Goal: Task Accomplishment & Management: Use online tool/utility

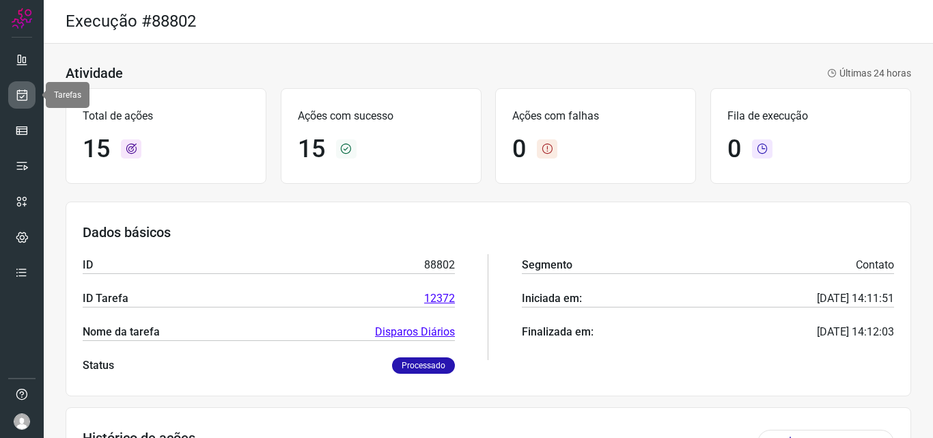
click at [23, 96] on icon at bounding box center [22, 95] width 14 height 14
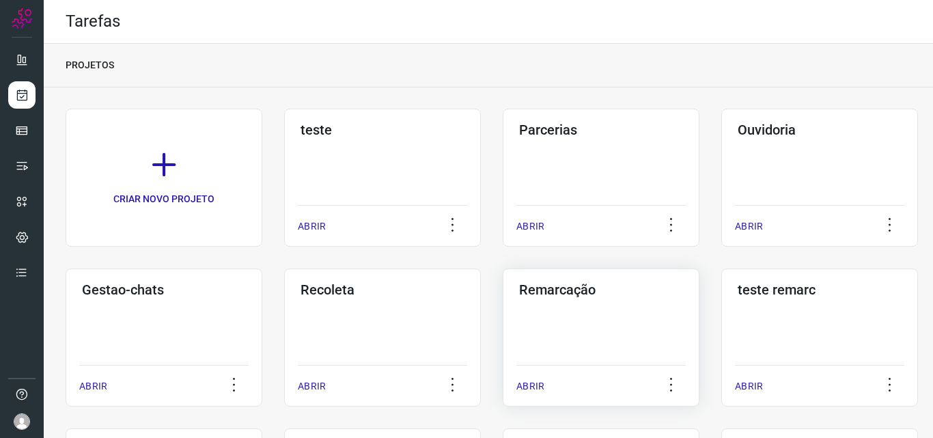
click at [521, 282] on h3 "Remarcação" at bounding box center [601, 290] width 164 height 16
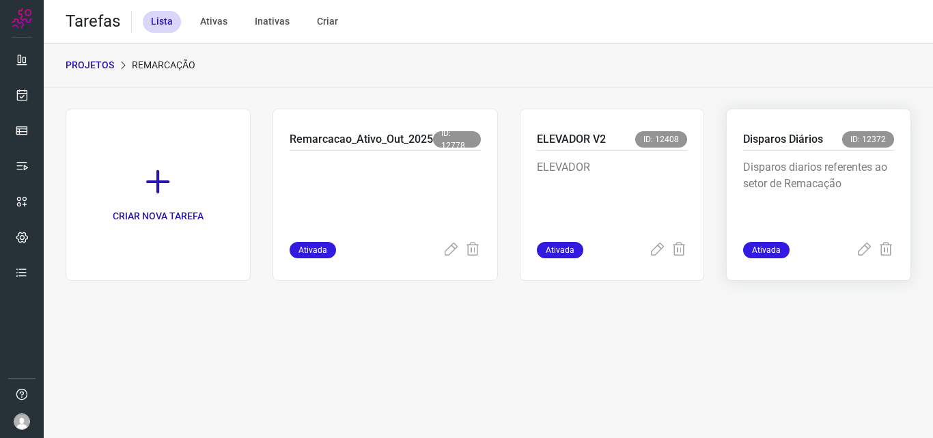
click at [862, 159] on div "Disparos diarios referentes ao setor de Remacação" at bounding box center [818, 196] width 151 height 91
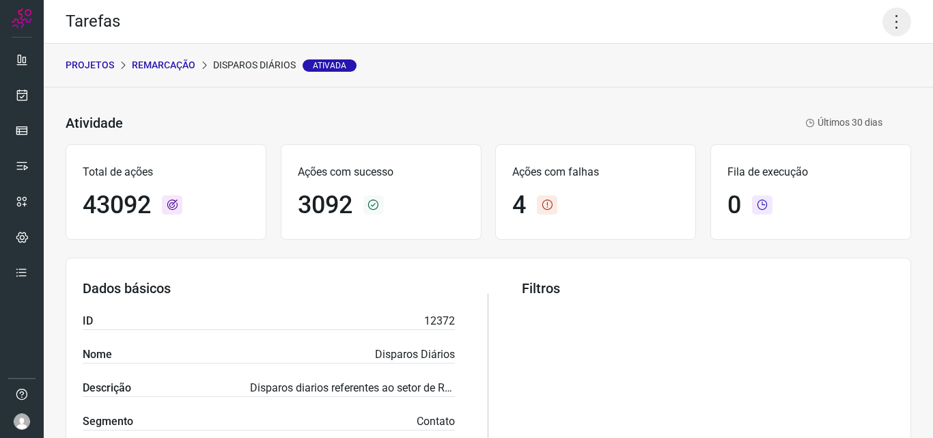
click at [883, 25] on icon at bounding box center [897, 22] width 29 height 29
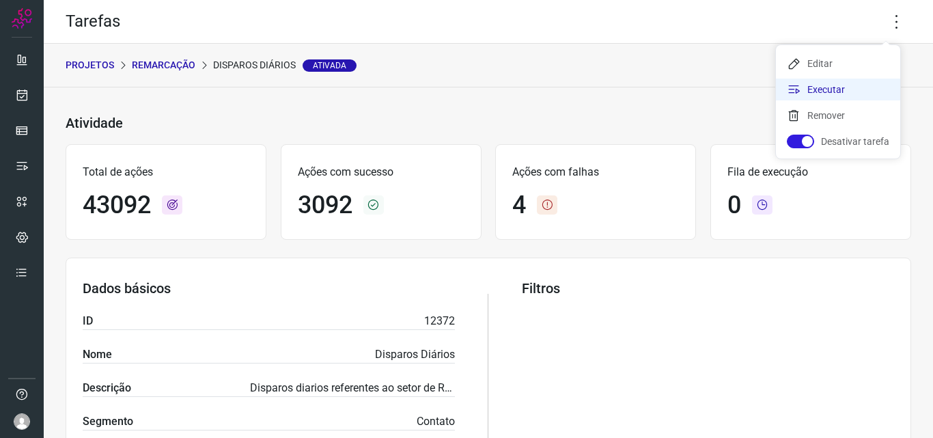
click at [857, 96] on li "Executar" at bounding box center [838, 90] width 124 height 22
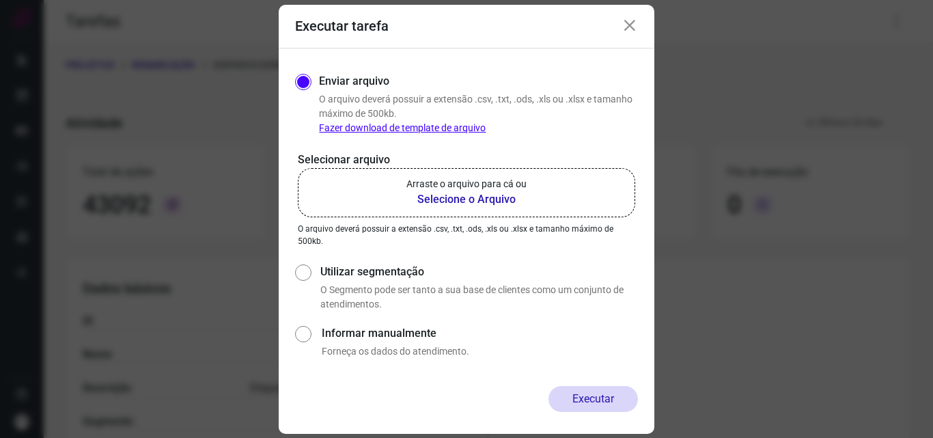
click at [510, 184] on p "Arraste o arquivo para cá ou" at bounding box center [467, 184] width 120 height 14
click at [0, 0] on input "Arraste o arquivo para cá ou Selecione o Arquivo" at bounding box center [0, 0] width 0 height 0
click at [760, 212] on div "Executar tarefa Enviar arquivo O arquivo deverá possuir a extensão .csv, .txt, …" at bounding box center [466, 219] width 933 height 438
click at [632, 27] on icon at bounding box center [630, 26] width 16 height 16
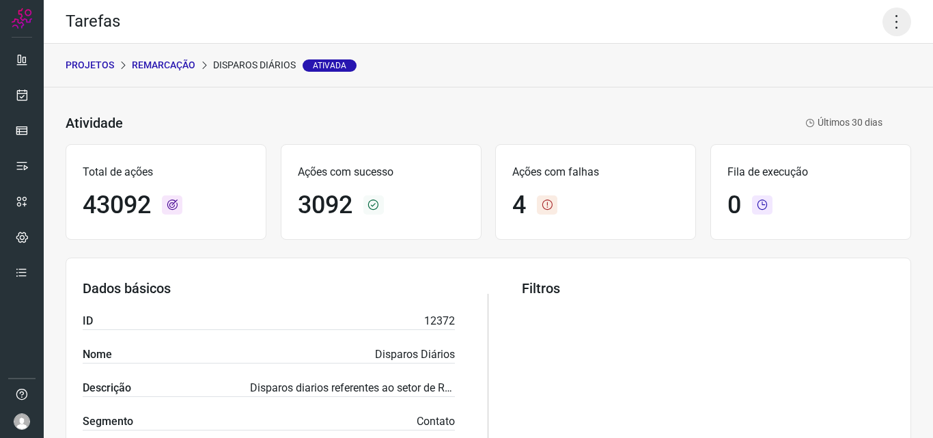
click at [883, 22] on icon at bounding box center [897, 22] width 29 height 29
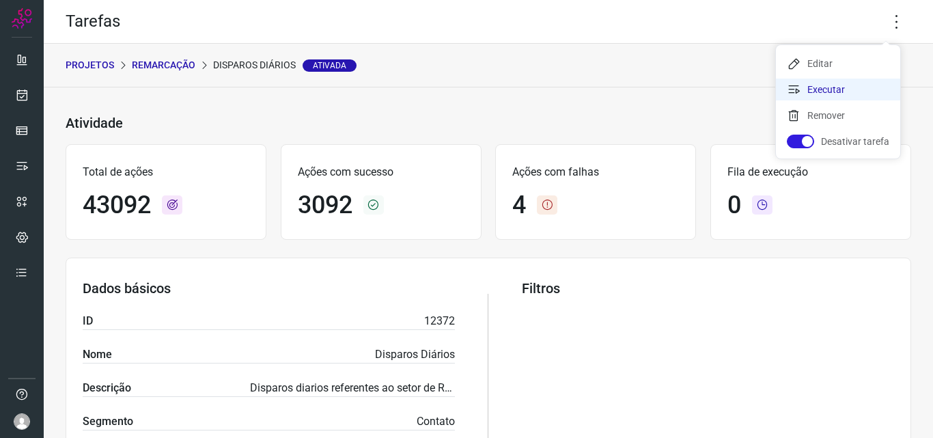
drag, startPoint x: 863, startPoint y: 92, endPoint x: 641, endPoint y: 197, distance: 245.7
click at [863, 92] on li "Executar" at bounding box center [838, 90] width 124 height 22
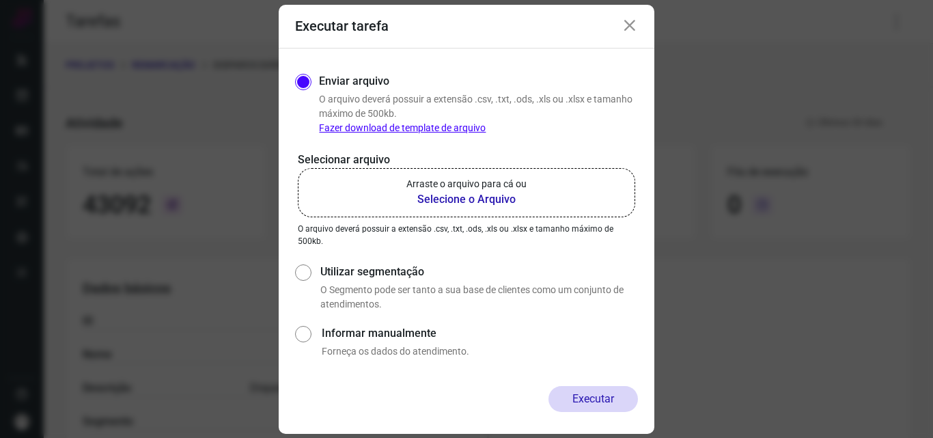
click at [455, 192] on b "Selecione o Arquivo" at bounding box center [467, 199] width 120 height 16
click at [0, 0] on input "Arraste o arquivo para cá ou Selecione o Arquivo" at bounding box center [0, 0] width 0 height 0
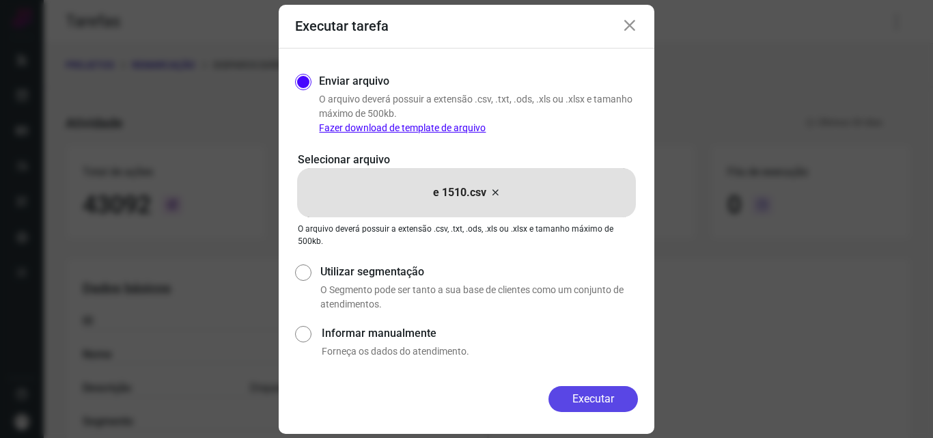
click at [577, 400] on button "Executar" at bounding box center [594, 399] width 90 height 26
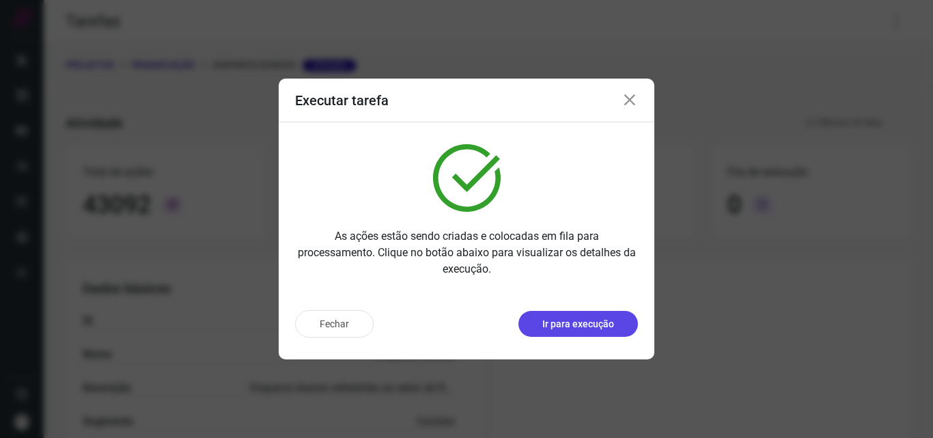
click at [593, 323] on p "Ir para execução" at bounding box center [579, 324] width 72 height 14
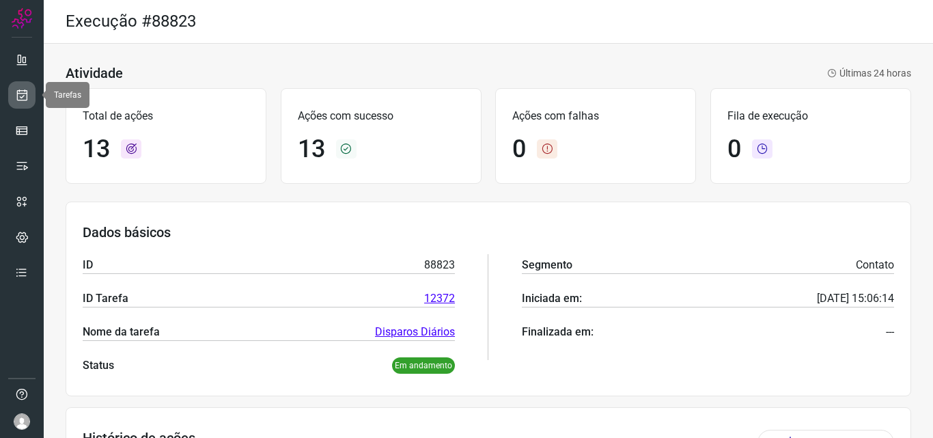
click at [25, 94] on icon at bounding box center [22, 95] width 14 height 14
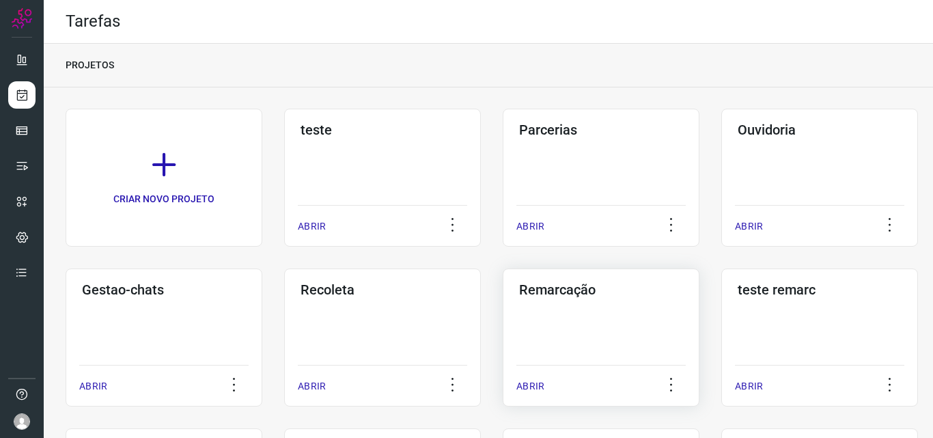
click at [568, 316] on div "Remarcação ABRIR" at bounding box center [601, 338] width 197 height 138
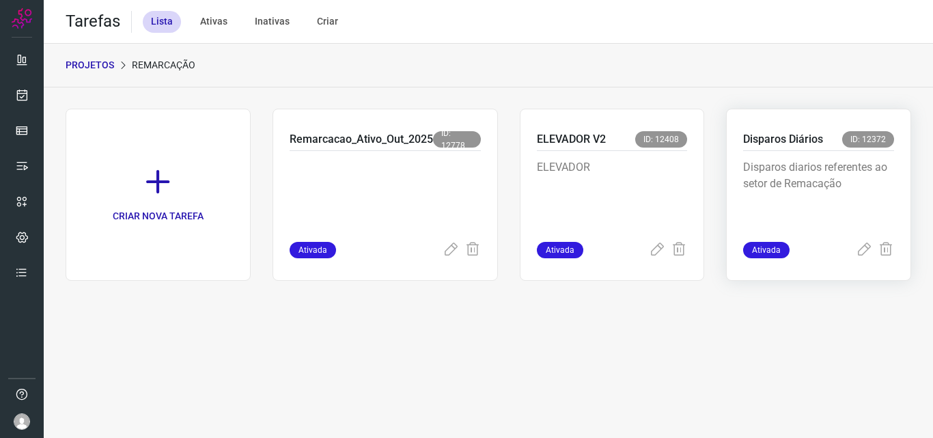
click at [788, 184] on p "Disparos diarios referentes ao setor de Remacação" at bounding box center [818, 193] width 151 height 68
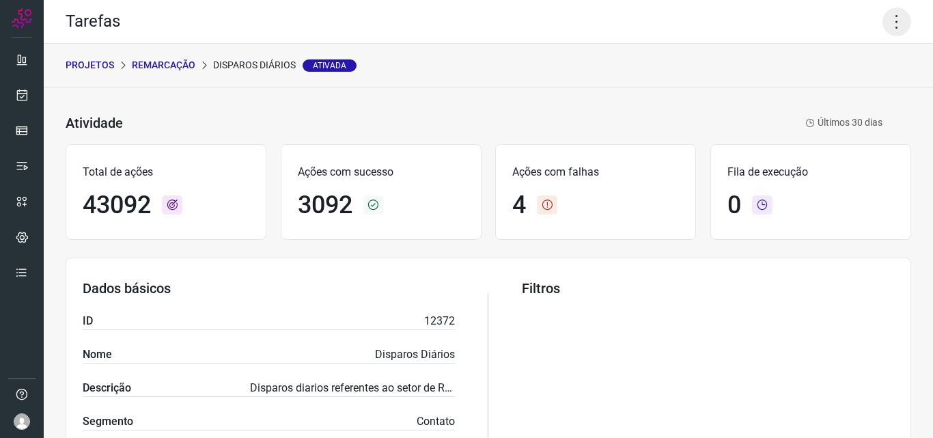
click at [888, 16] on icon at bounding box center [897, 22] width 29 height 29
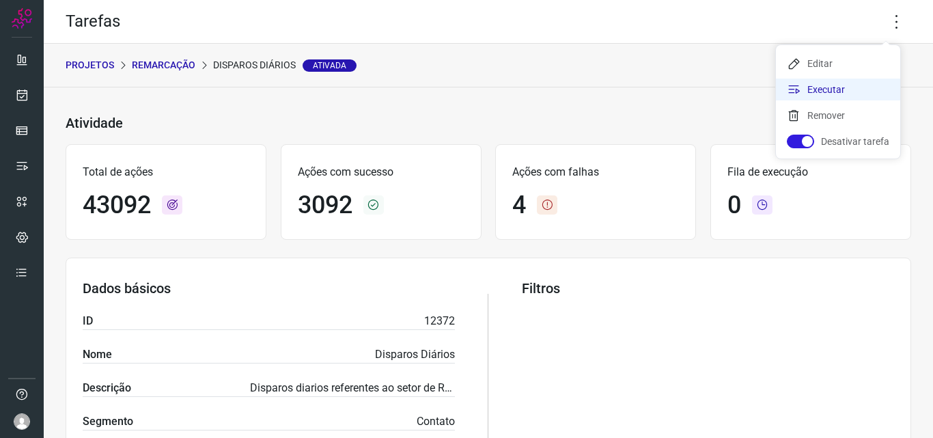
click at [853, 79] on li "Executar" at bounding box center [838, 90] width 124 height 22
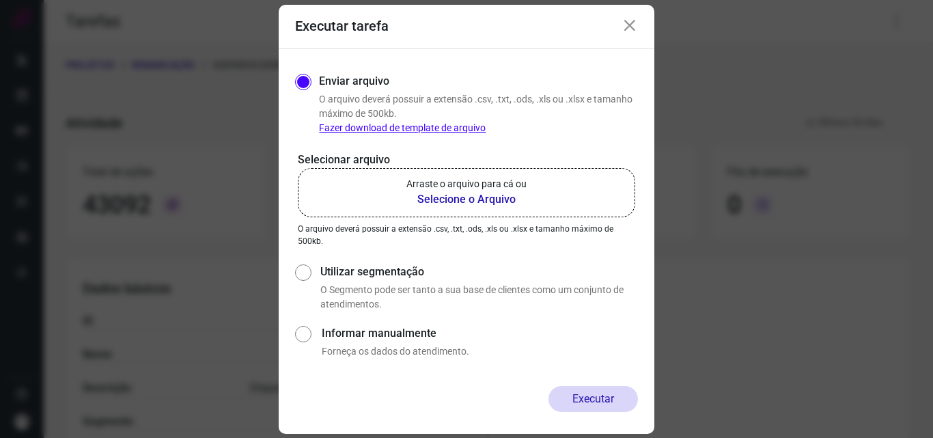
click at [474, 199] on b "Selecione o Arquivo" at bounding box center [467, 199] width 120 height 16
click at [0, 0] on input "Arraste o arquivo para cá ou Selecione o Arquivo" at bounding box center [0, 0] width 0 height 0
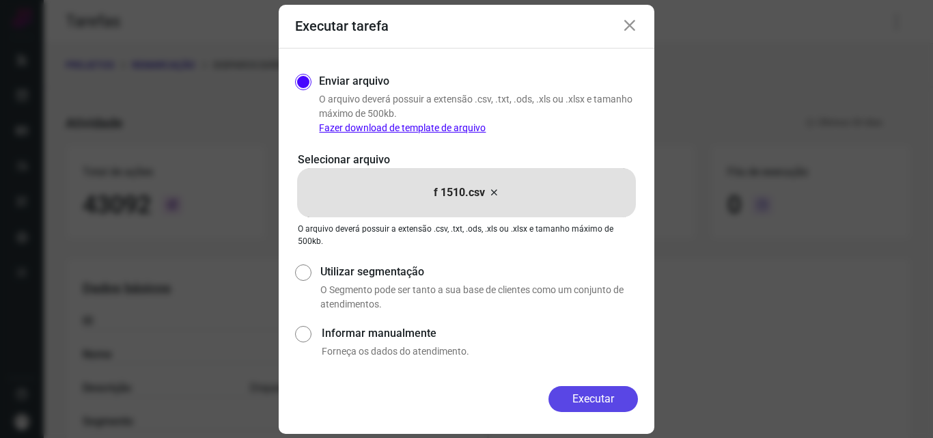
click at [588, 393] on button "Executar" at bounding box center [594, 399] width 90 height 26
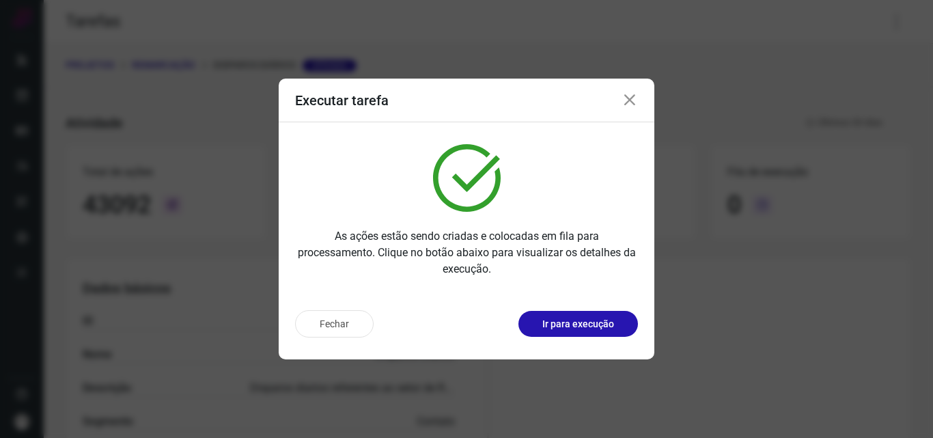
click at [569, 310] on div "Fechar Ir para execução" at bounding box center [467, 329] width 376 height 60
click at [569, 313] on button "Ir para execução" at bounding box center [579, 324] width 120 height 26
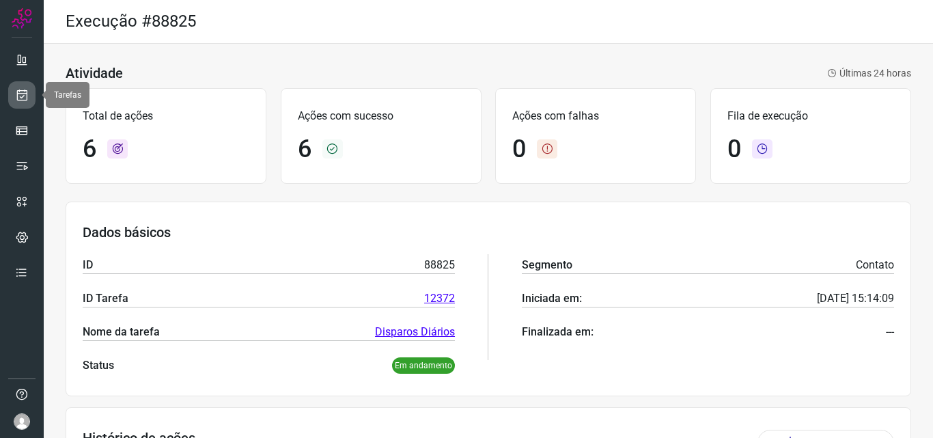
click at [23, 102] on link at bounding box center [21, 94] width 27 height 27
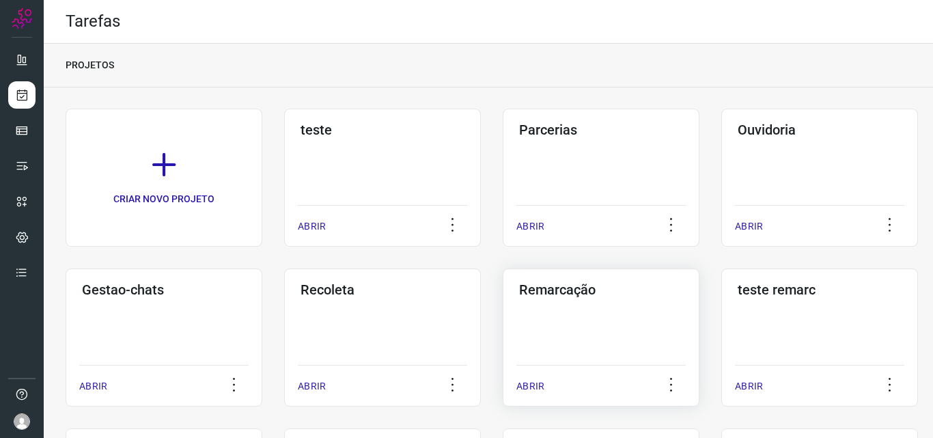
click at [538, 301] on div "Remarcação ABRIR" at bounding box center [601, 338] width 197 height 138
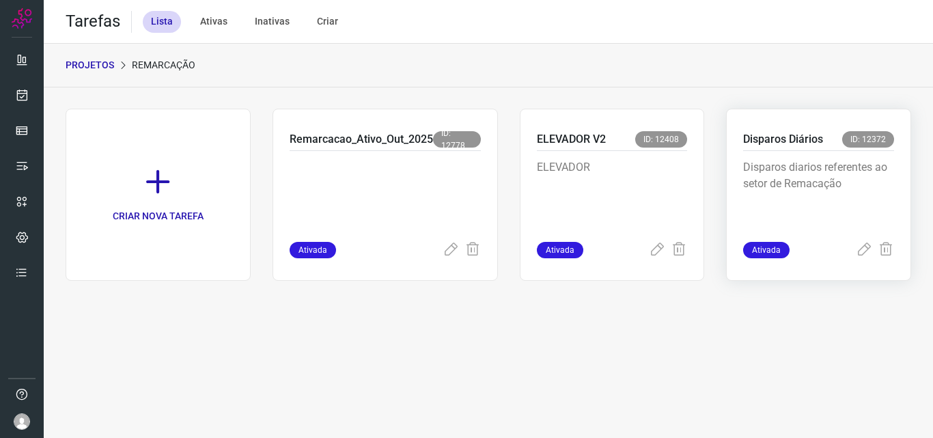
click at [794, 207] on p "Disparos diarios referentes ao setor de Remacação" at bounding box center [818, 193] width 151 height 68
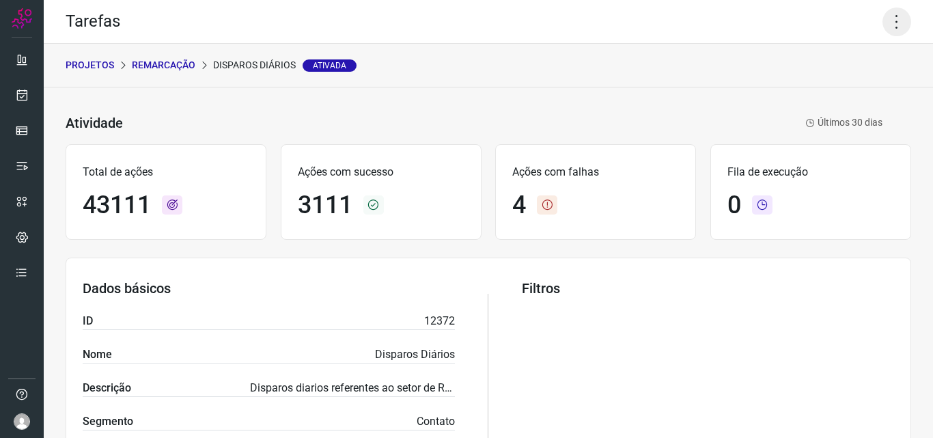
click at [886, 24] on icon at bounding box center [897, 22] width 29 height 29
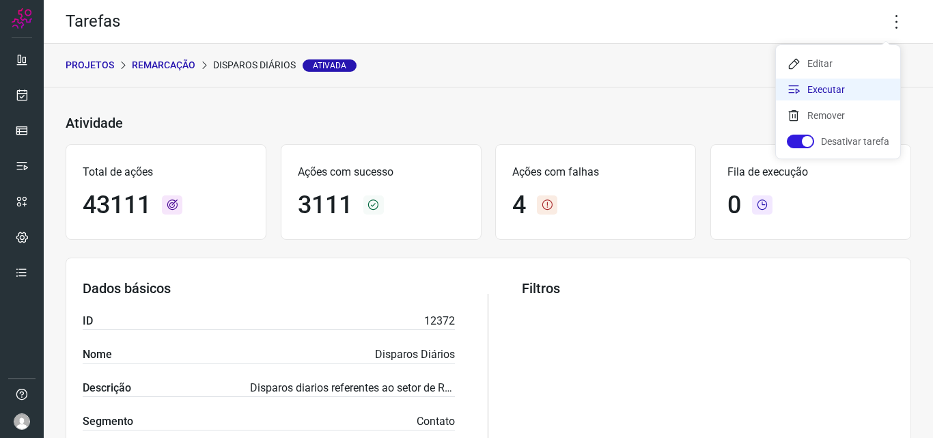
click at [843, 84] on li "Executar" at bounding box center [838, 90] width 124 height 22
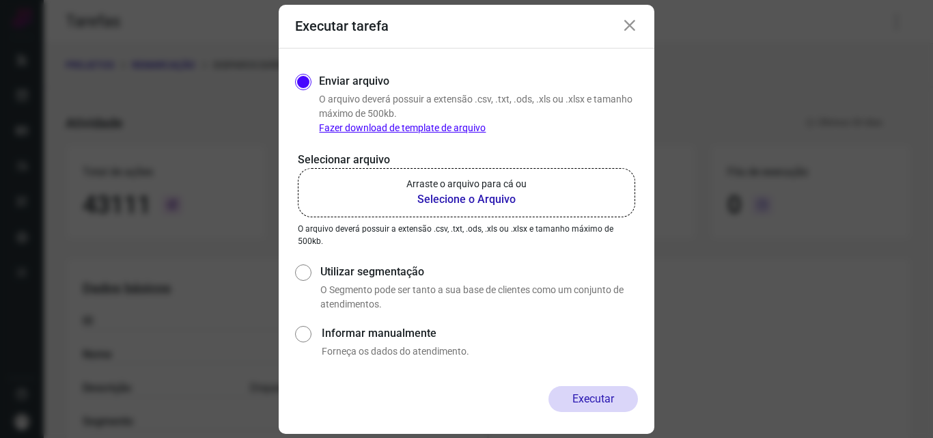
click at [508, 195] on b "Selecione o Arquivo" at bounding box center [467, 199] width 120 height 16
click at [0, 0] on input "Arraste o arquivo para cá ou Selecione o Arquivo" at bounding box center [0, 0] width 0 height 0
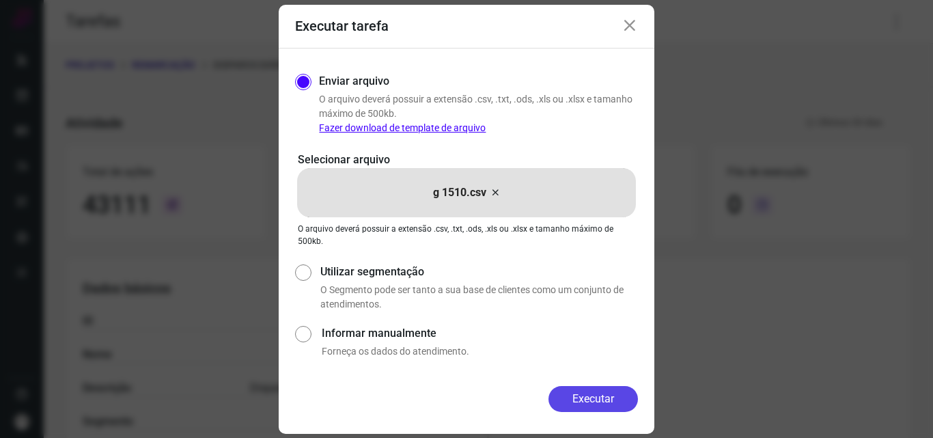
click at [559, 410] on button "Executar" at bounding box center [594, 399] width 90 height 26
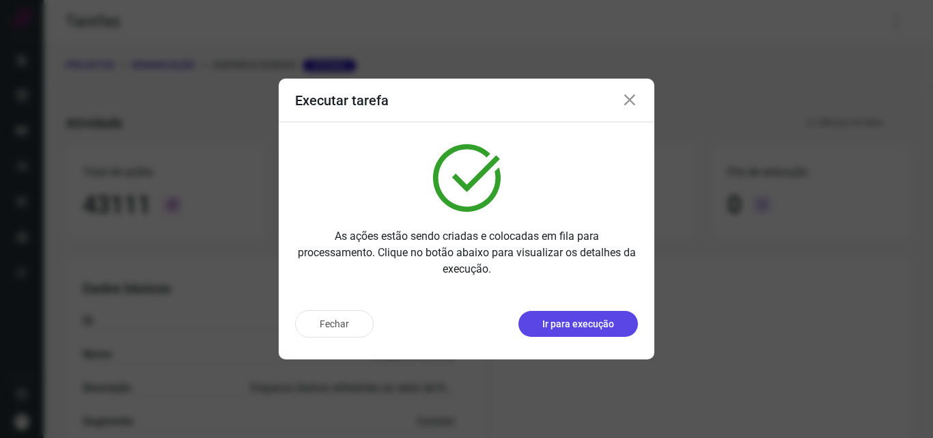
click at [599, 331] on p "Ir para execução" at bounding box center [579, 324] width 72 height 14
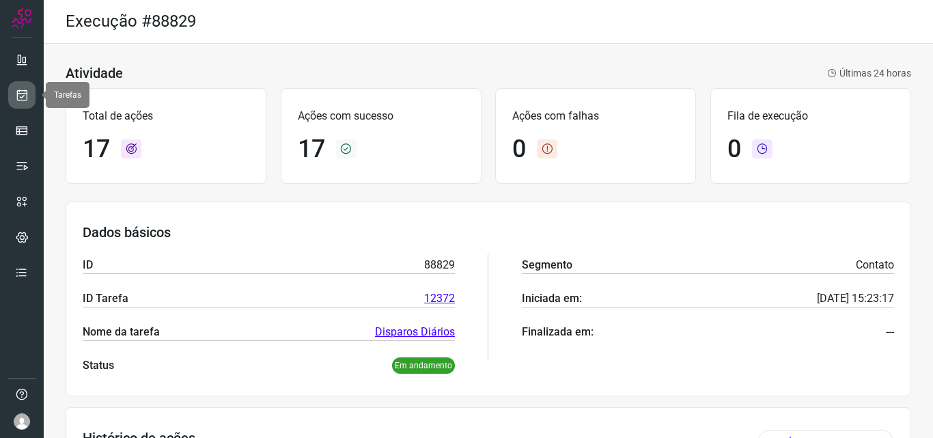
click at [16, 100] on icon at bounding box center [22, 95] width 14 height 14
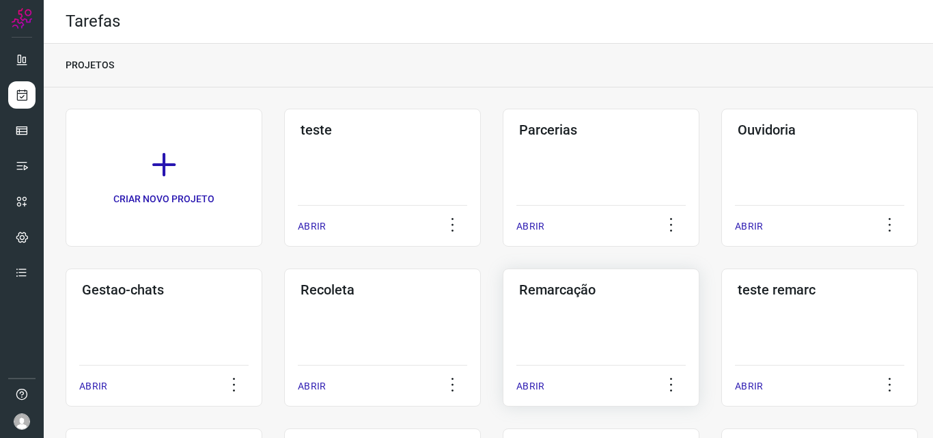
click at [564, 316] on div "Remarcação ABRIR" at bounding box center [601, 338] width 197 height 138
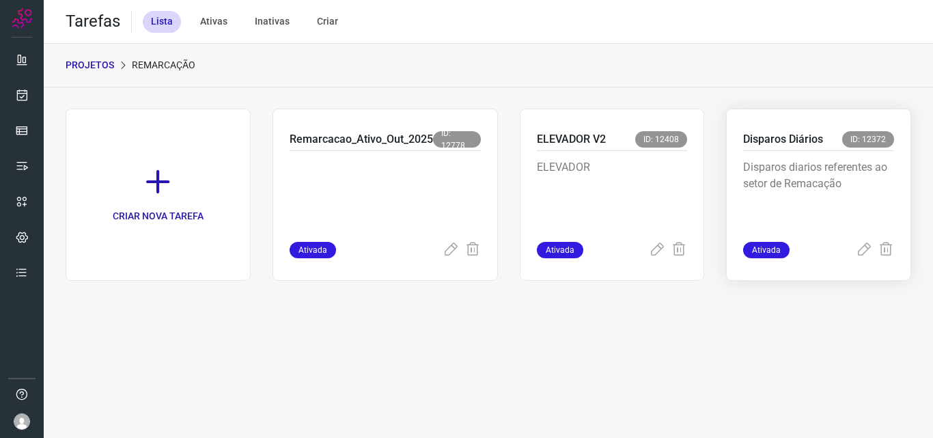
click at [792, 185] on p "Disparos diarios referentes ao setor de Remacação" at bounding box center [818, 193] width 151 height 68
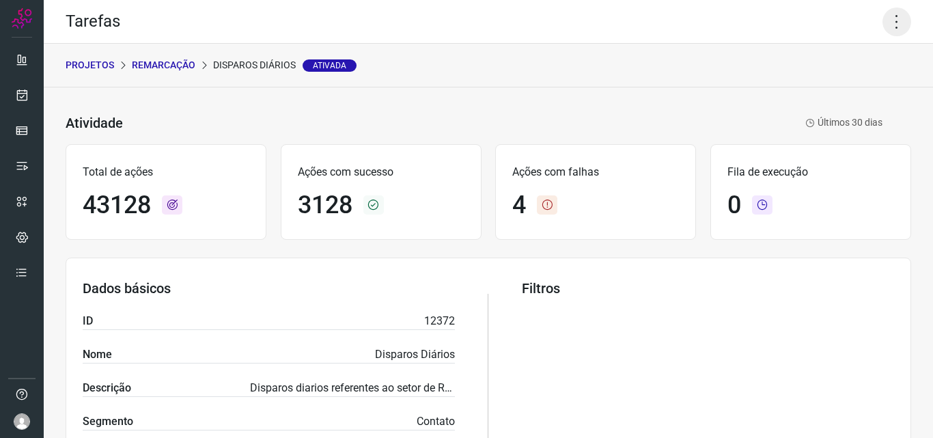
click at [883, 32] on icon at bounding box center [897, 22] width 29 height 29
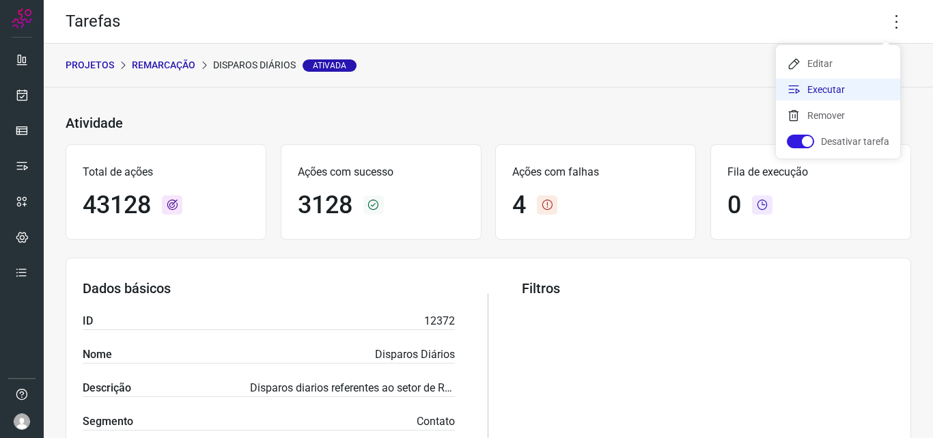
click at [827, 86] on li "Executar" at bounding box center [838, 90] width 124 height 22
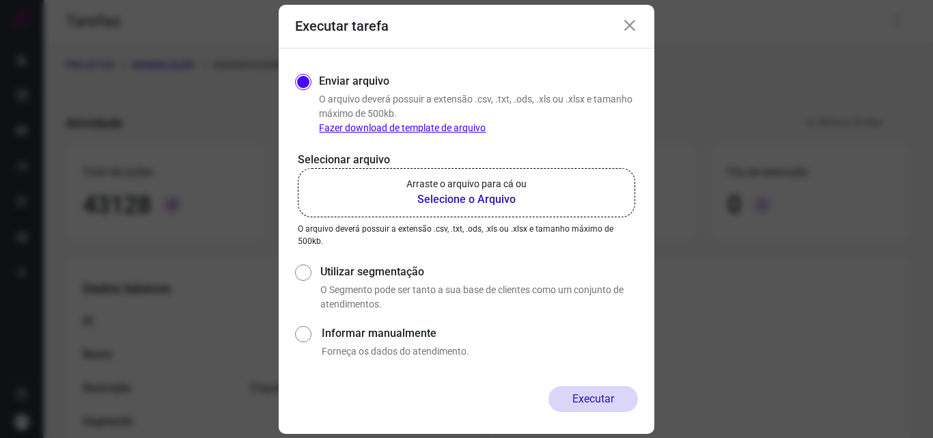
click at [474, 187] on p "Arraste o arquivo para cá ou" at bounding box center [467, 184] width 120 height 14
click at [0, 0] on input "Arraste o arquivo para cá ou Selecione o Arquivo" at bounding box center [0, 0] width 0 height 0
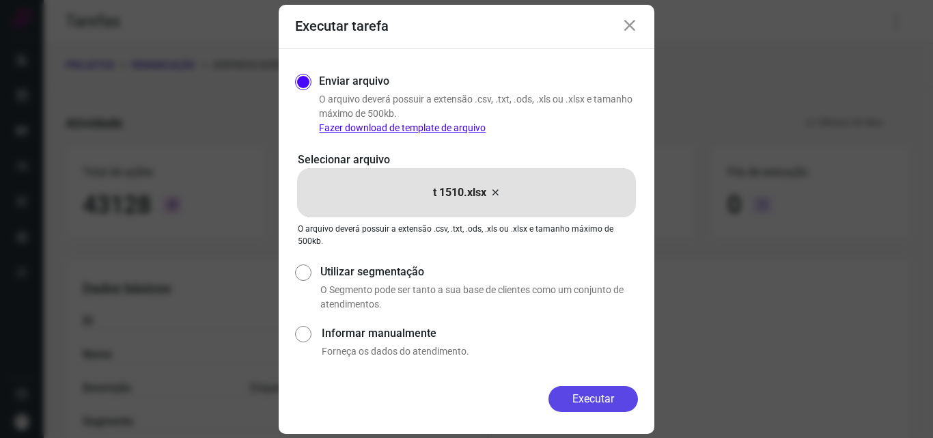
click at [593, 409] on button "Executar" at bounding box center [594, 399] width 90 height 26
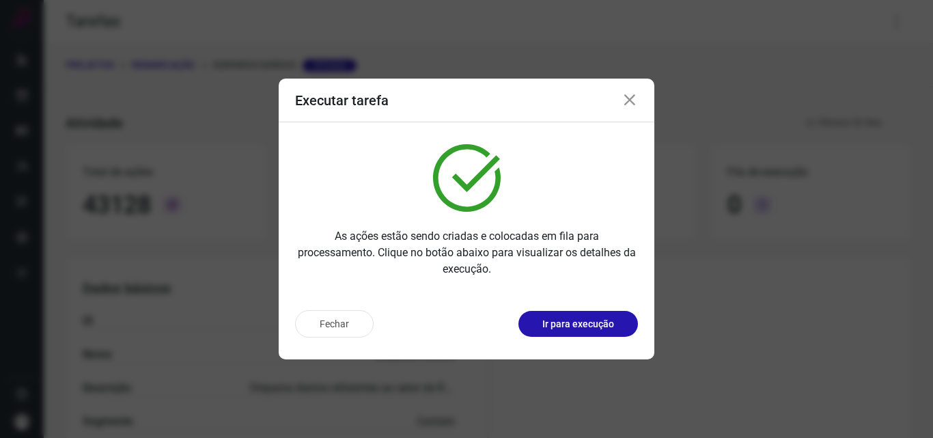
click at [592, 329] on p "Ir para execução" at bounding box center [579, 324] width 72 height 14
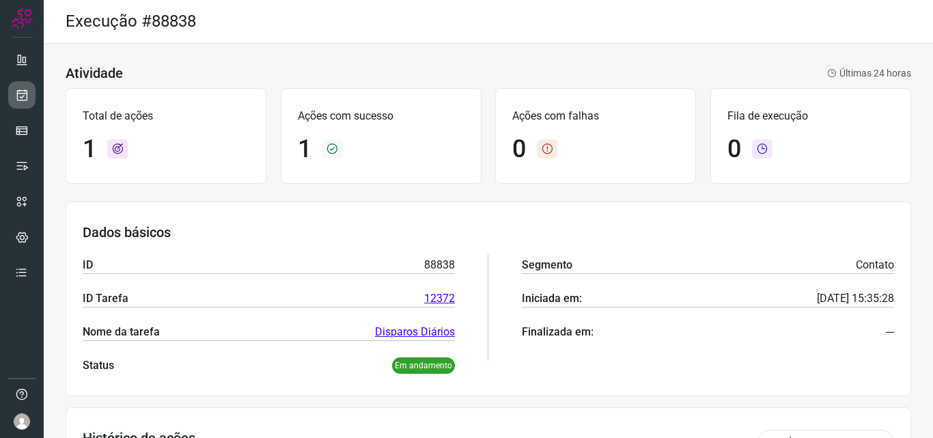
click at [22, 97] on icon at bounding box center [22, 95] width 14 height 14
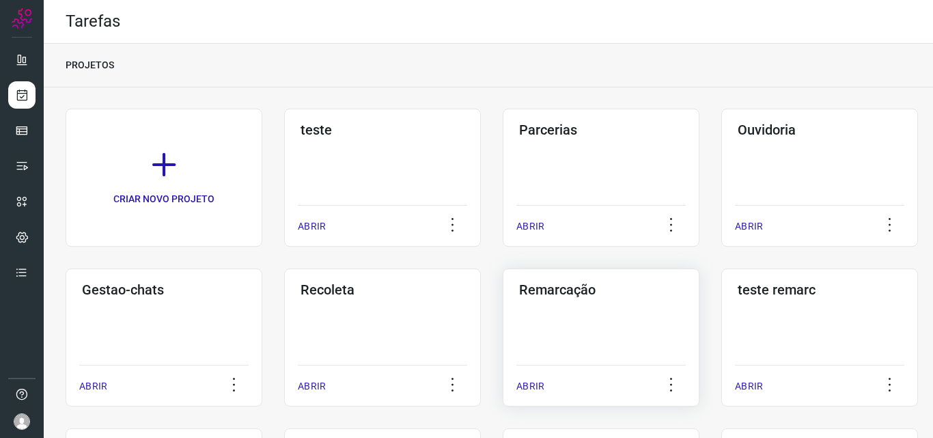
click at [585, 329] on div "Remarcação ABRIR" at bounding box center [601, 338] width 197 height 138
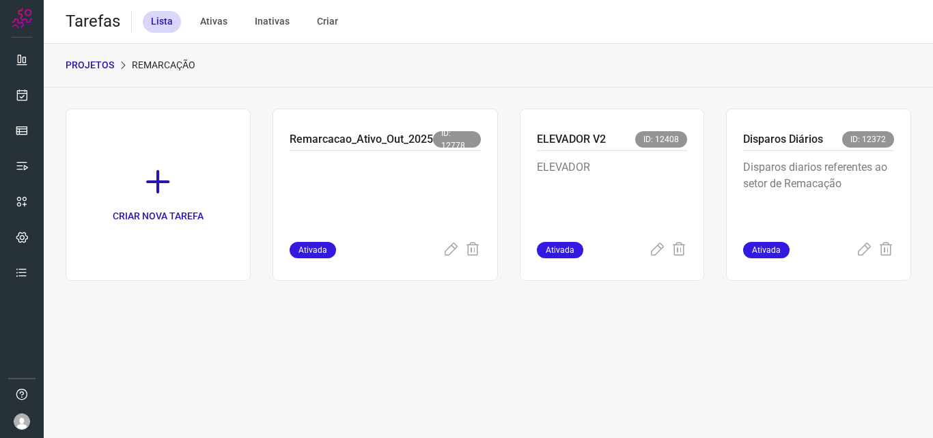
click at [797, 192] on p "Disparos diarios referentes ao setor de Remacação" at bounding box center [818, 193] width 151 height 68
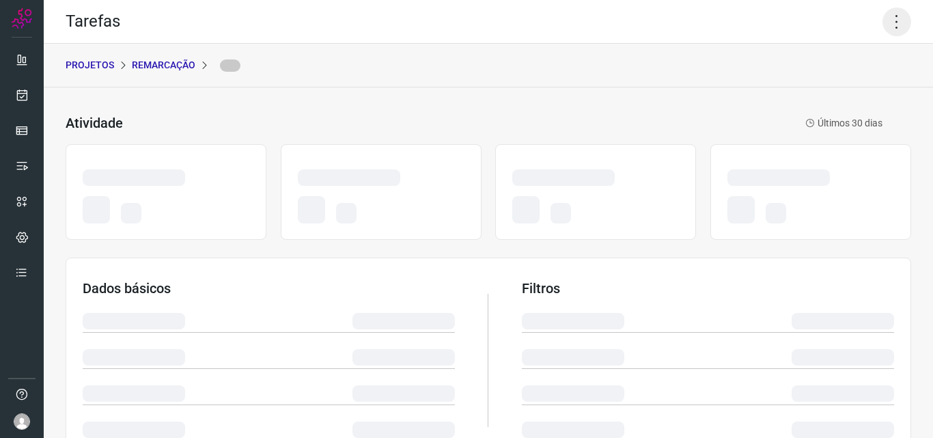
click at [884, 18] on icon at bounding box center [897, 22] width 29 height 29
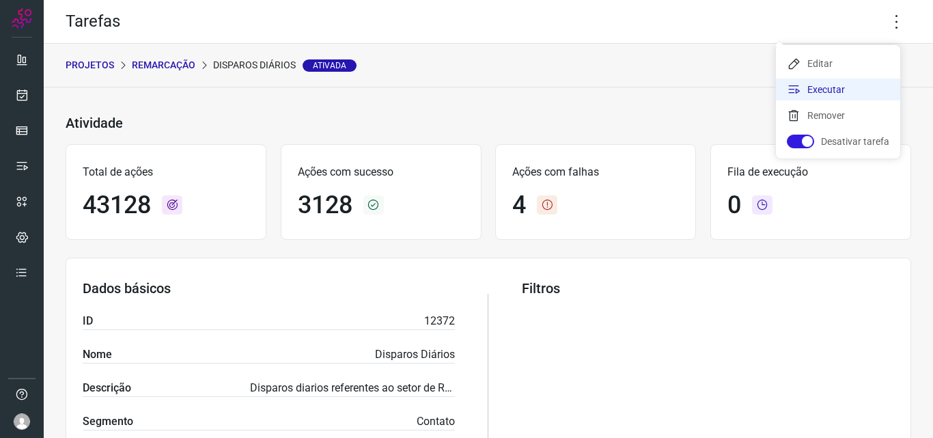
click at [834, 91] on li "Executar" at bounding box center [838, 90] width 124 height 22
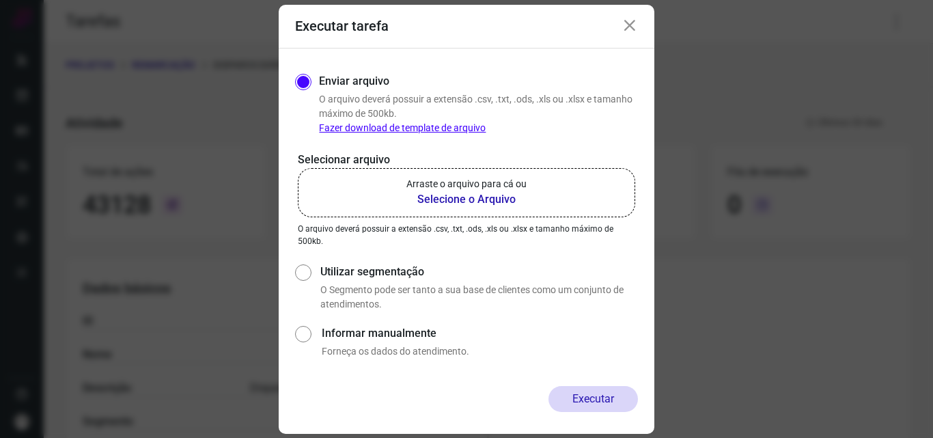
click at [481, 206] on b "Selecione o Arquivo" at bounding box center [467, 199] width 120 height 16
click at [0, 0] on input "Arraste o arquivo para cá ou Selecione o Arquivo" at bounding box center [0, 0] width 0 height 0
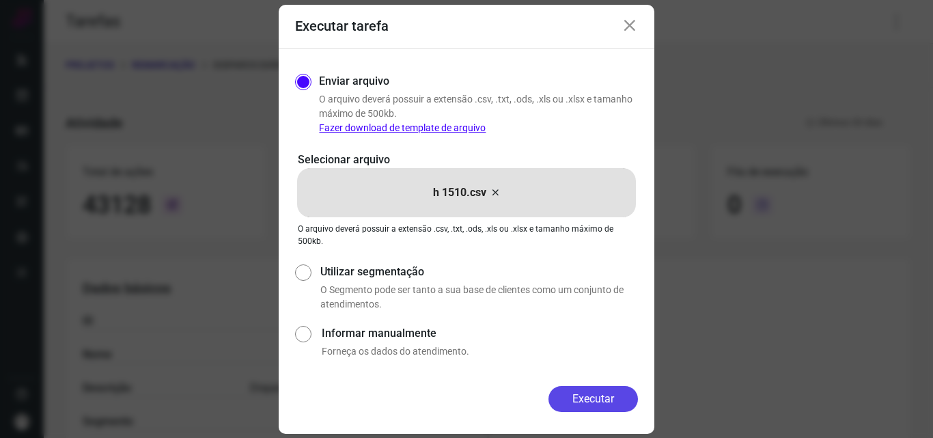
click at [622, 402] on button "Executar" at bounding box center [594, 399] width 90 height 26
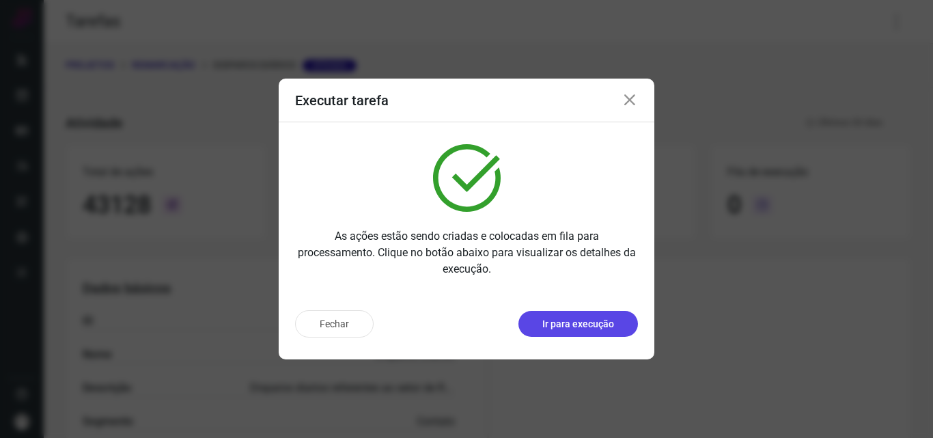
click at [605, 318] on p "Ir para execução" at bounding box center [579, 324] width 72 height 14
